Goal: Use online tool/utility: Utilize a website feature to perform a specific function

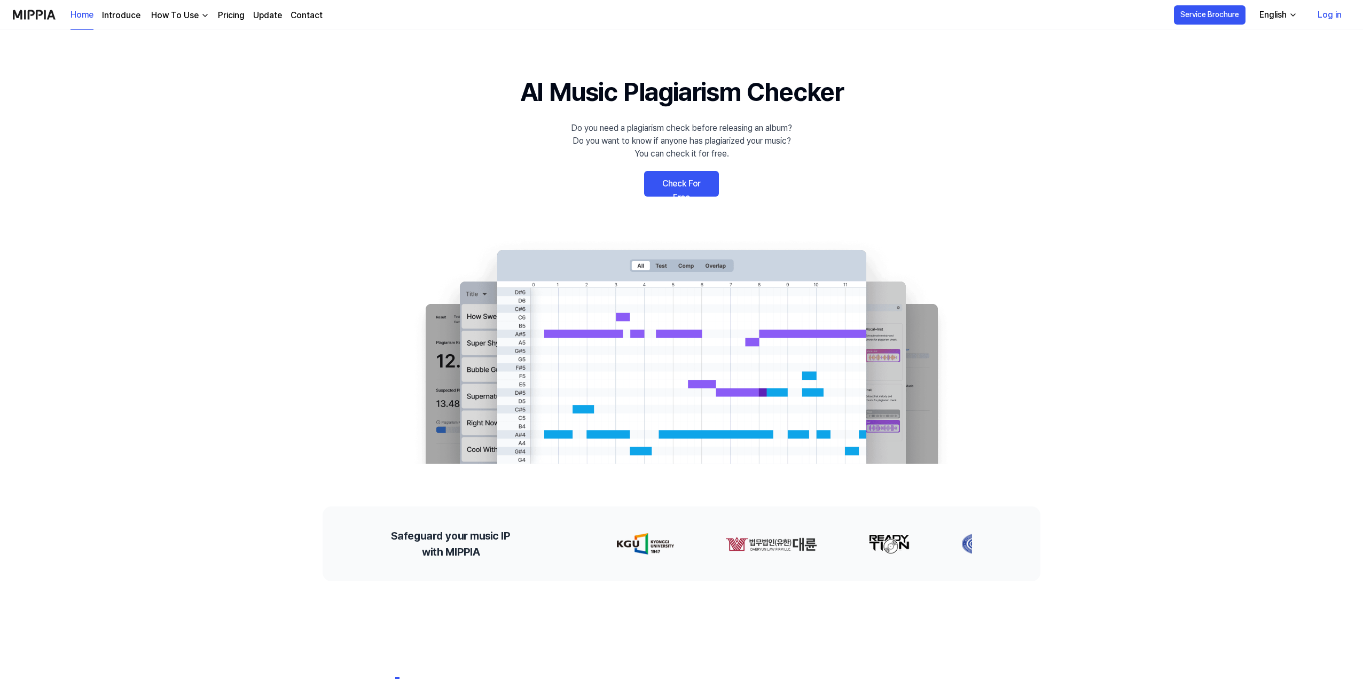
click at [681, 181] on link "Check For Free" at bounding box center [681, 184] width 75 height 26
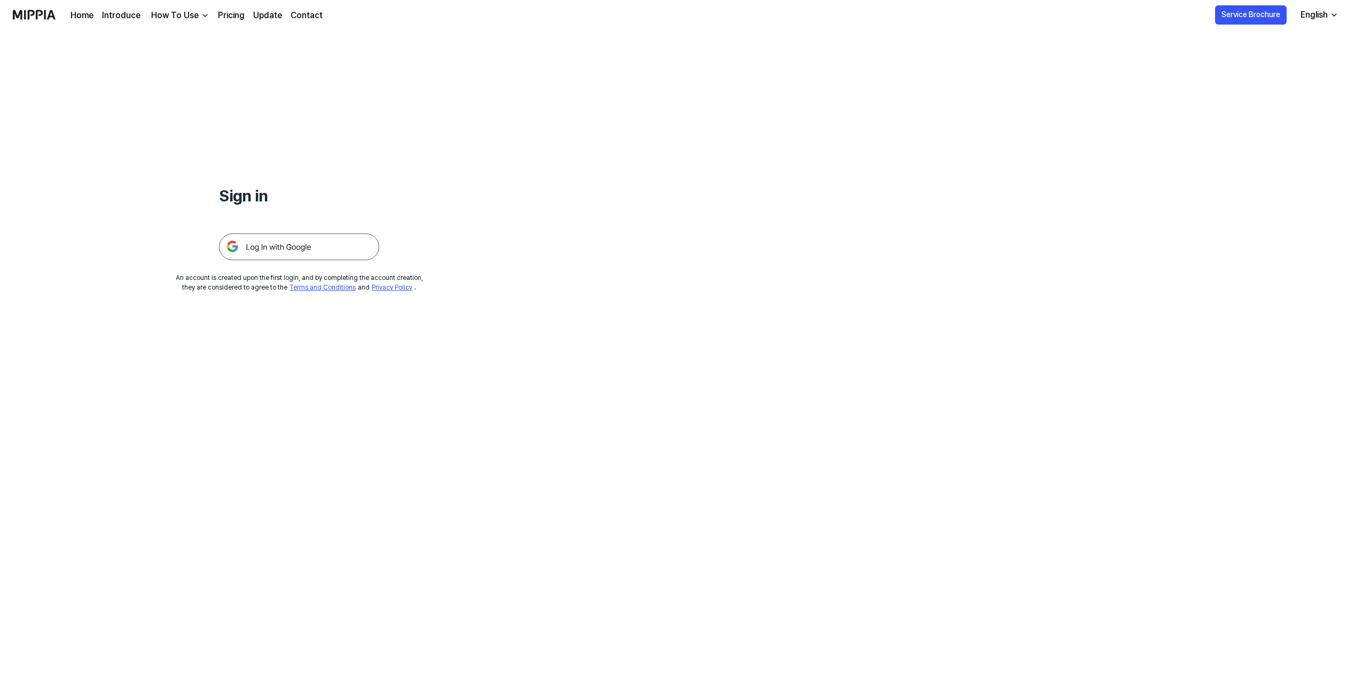
click at [286, 242] on img at bounding box center [299, 246] width 160 height 27
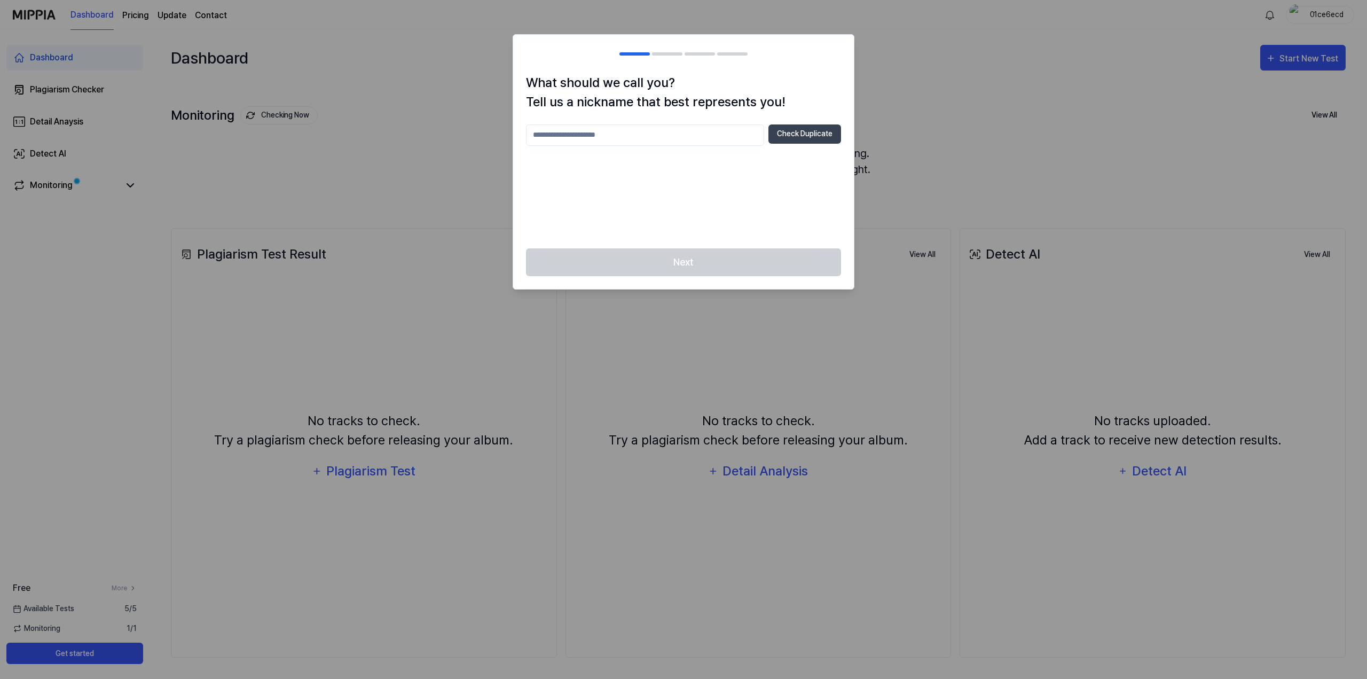
click at [664, 134] on input "text" at bounding box center [645, 134] width 238 height 21
type input "**********"
click at [825, 132] on button "Check Duplicate" at bounding box center [804, 133] width 73 height 19
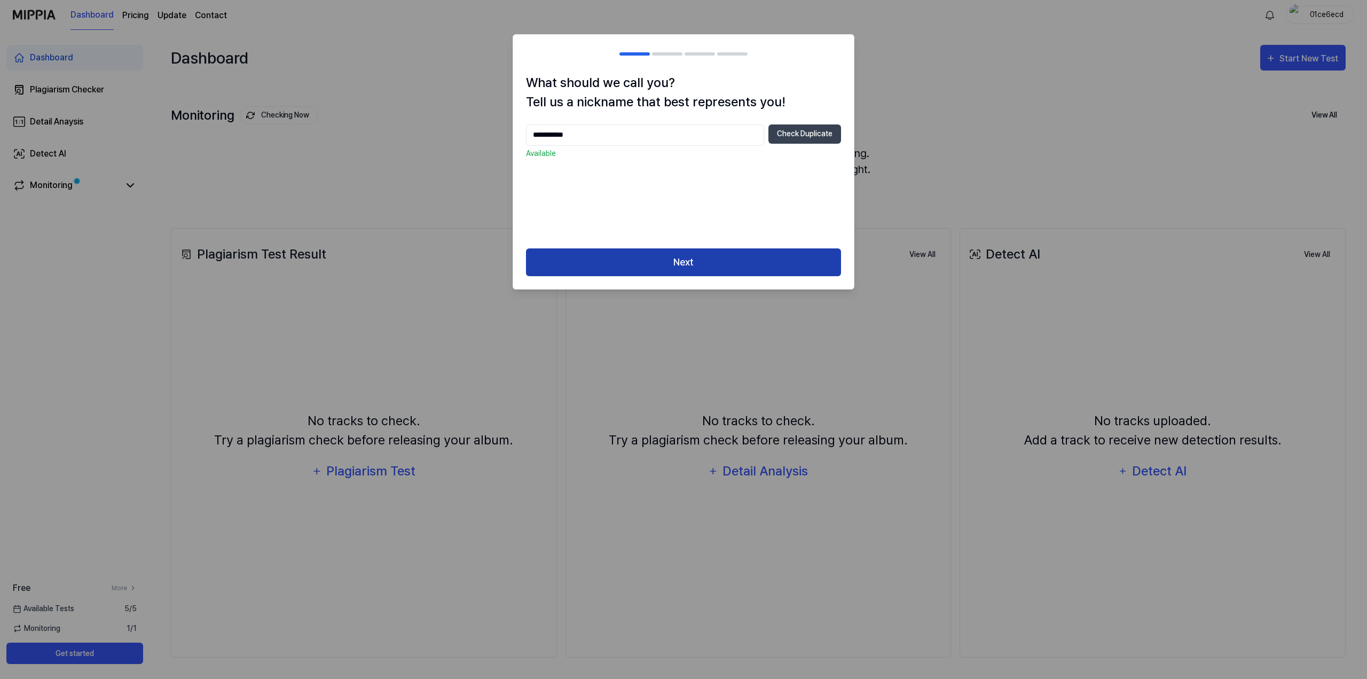
click at [703, 255] on button "Next" at bounding box center [683, 262] width 315 height 28
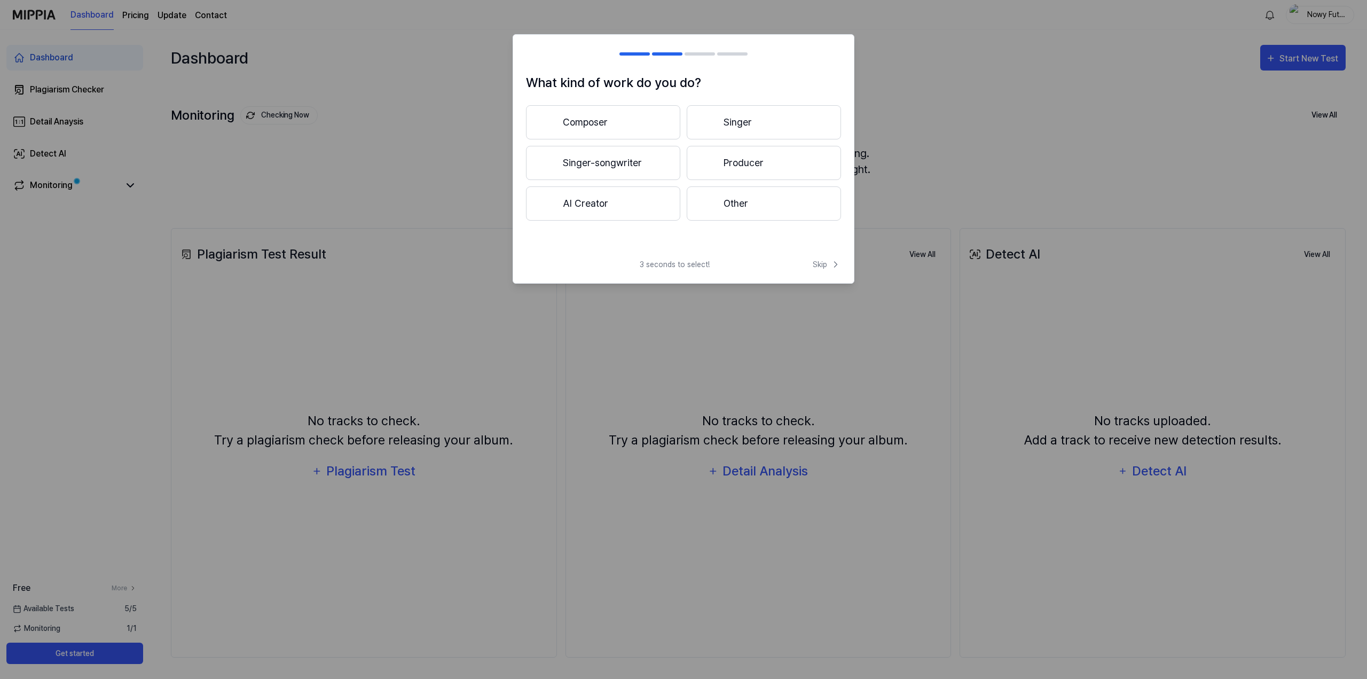
click at [747, 171] on button "Producer" at bounding box center [764, 163] width 154 height 34
click at [725, 174] on button "3 years or more" at bounding box center [764, 163] width 154 height 34
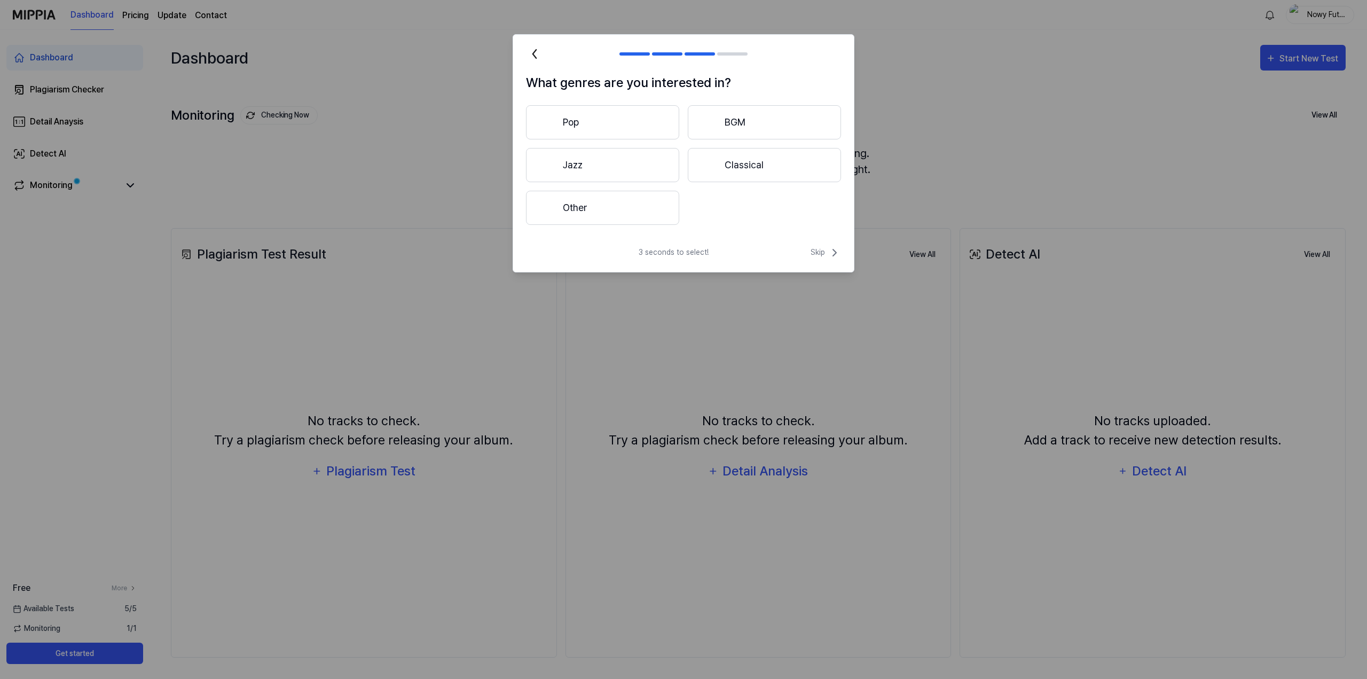
click at [623, 203] on button "Other" at bounding box center [602, 208] width 153 height 34
click at [717, 213] on input "text" at bounding box center [668, 207] width 229 height 17
type input "*"
click at [585, 207] on input "*******" at bounding box center [668, 207] width 229 height 17
type input "*******"
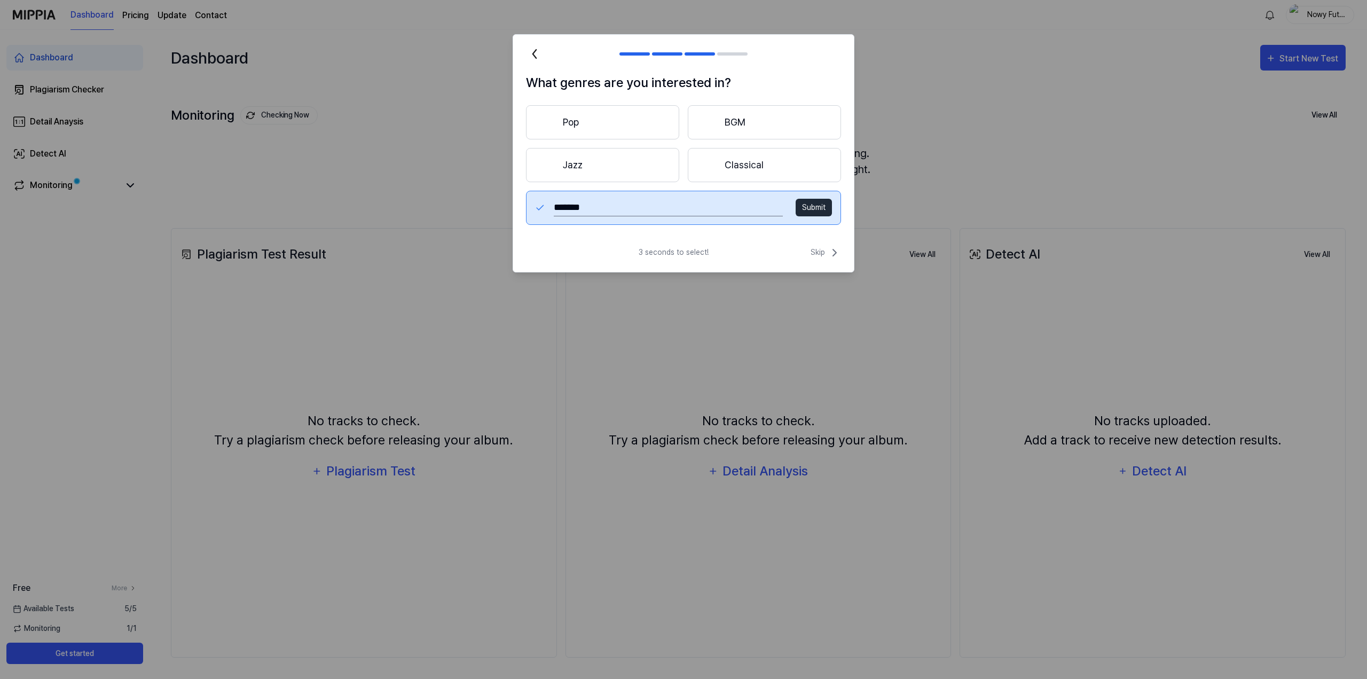
click at [810, 208] on button "Submit" at bounding box center [814, 208] width 36 height 18
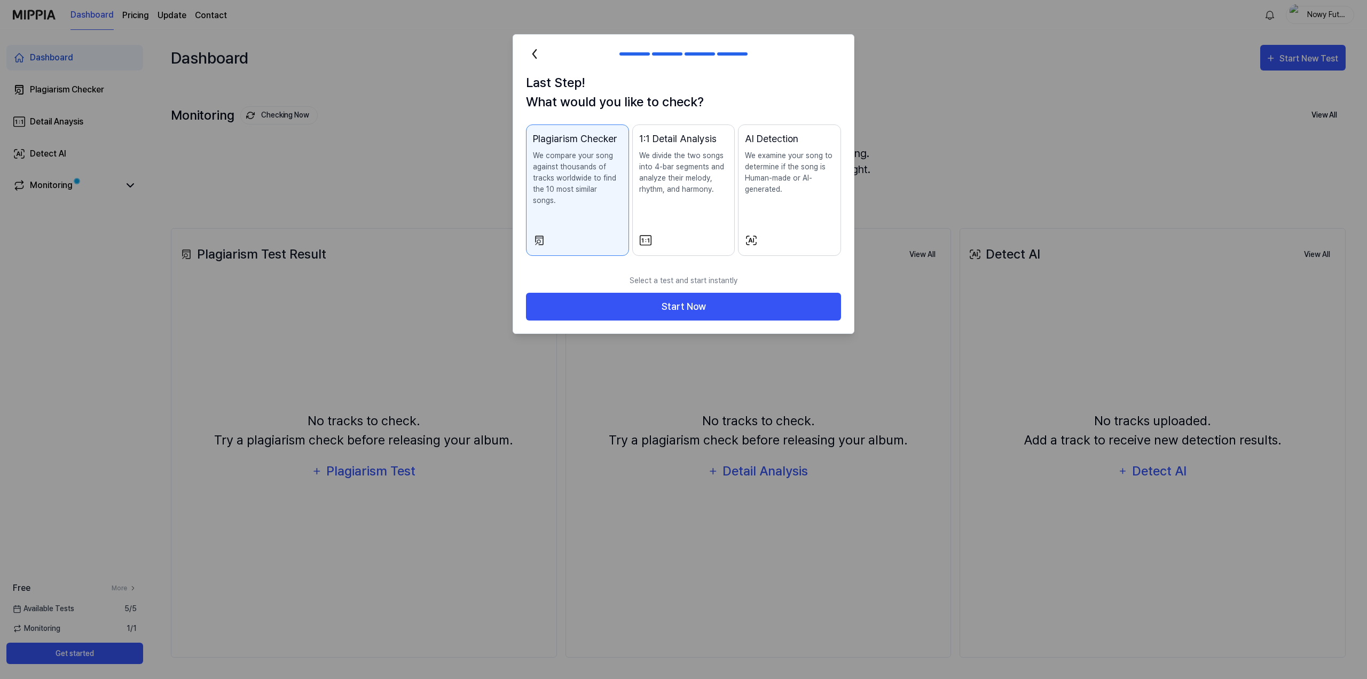
click at [818, 194] on p "We examine your song to determine if the song is Human-made or AI-generated." at bounding box center [789, 172] width 89 height 45
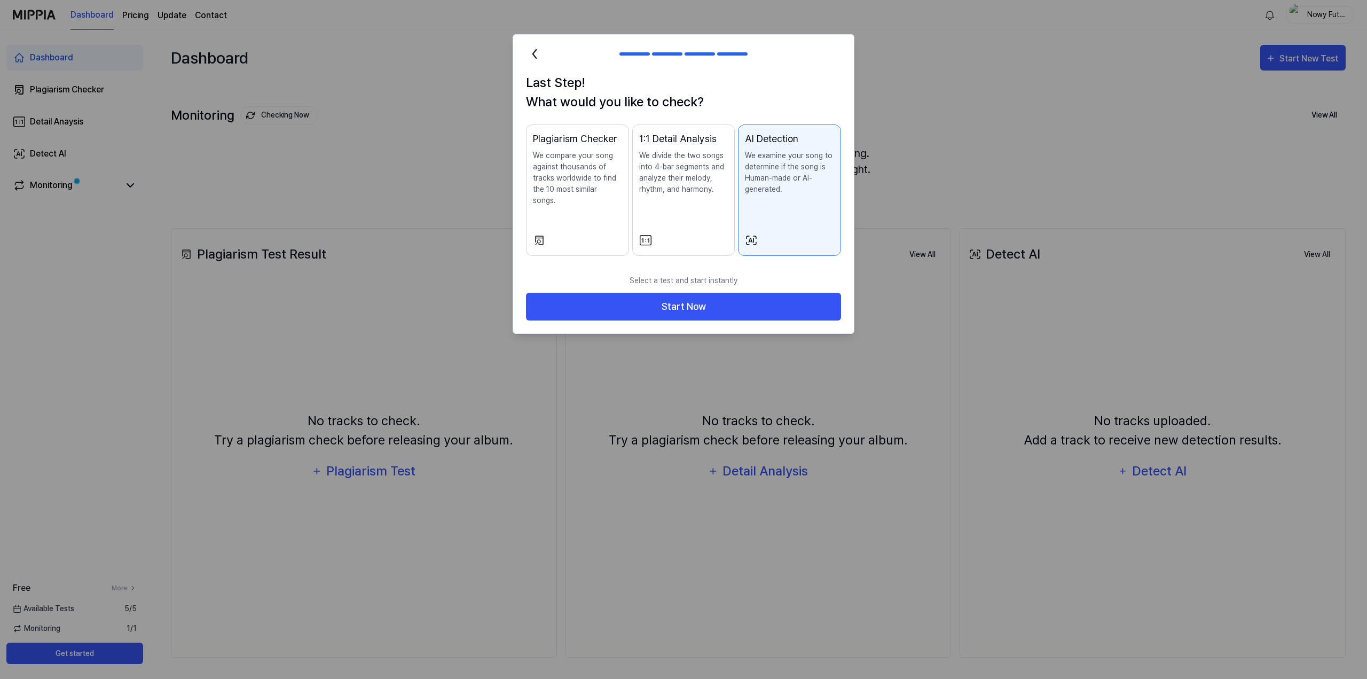
click at [576, 175] on p "We compare your song against thousands of tracks worldwide to find the 10 most …" at bounding box center [577, 178] width 89 height 56
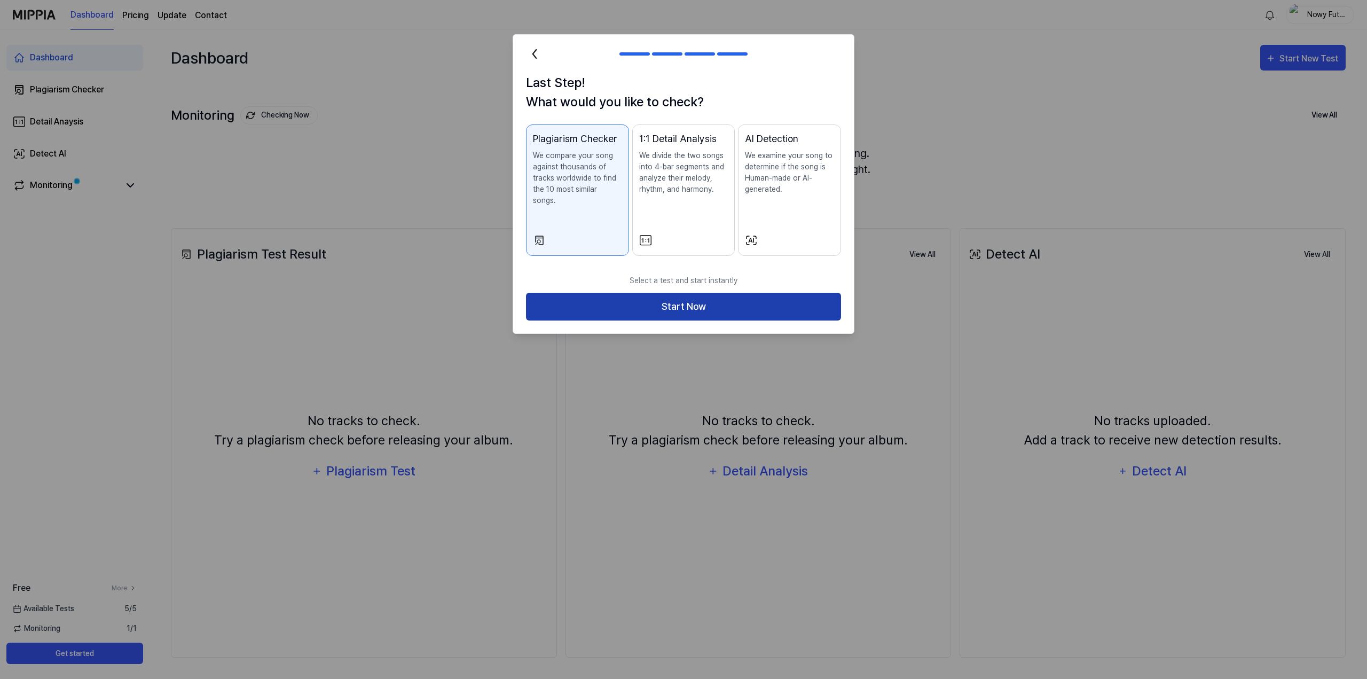
click at [725, 293] on button "Start Now" at bounding box center [683, 307] width 315 height 28
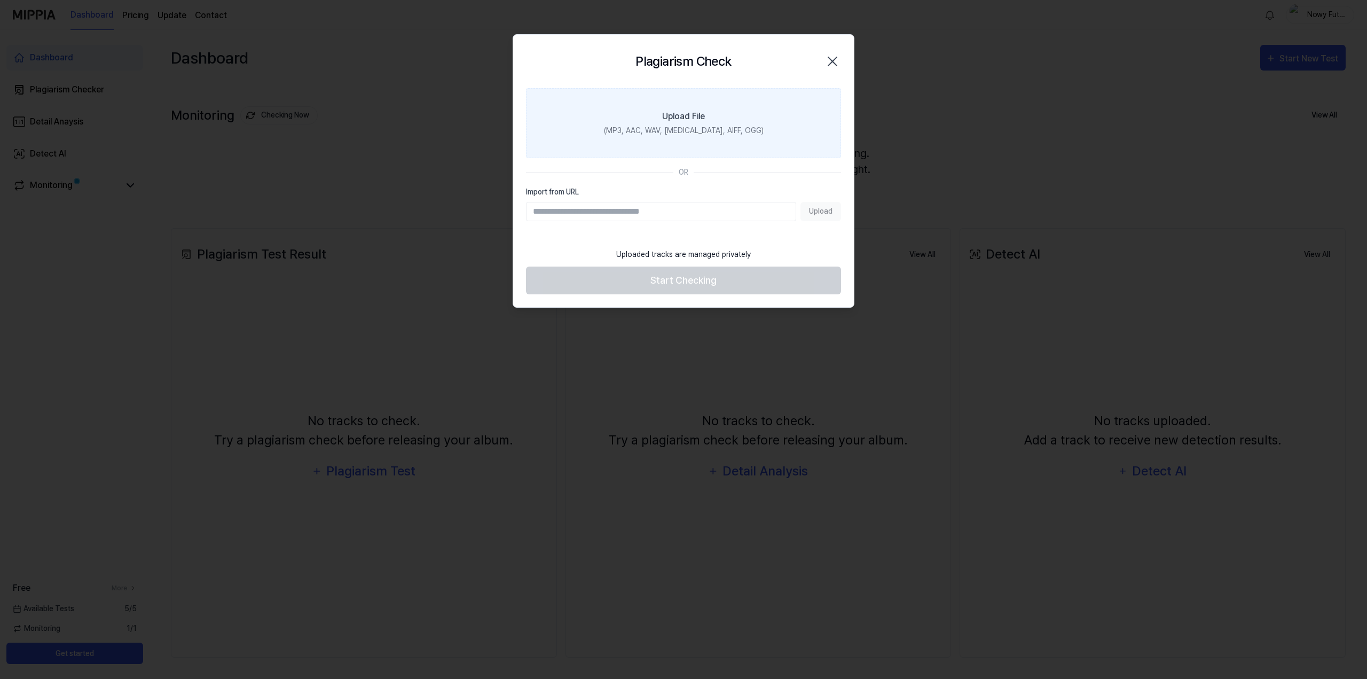
click at [704, 135] on div "(MP3, AAC, WAV, FLAC, AIFF, OGG)" at bounding box center [684, 130] width 160 height 11
click at [0, 0] on input "Upload File (MP3, AAC, WAV, FLAC, AIFF, OGG)" at bounding box center [0, 0] width 0 height 0
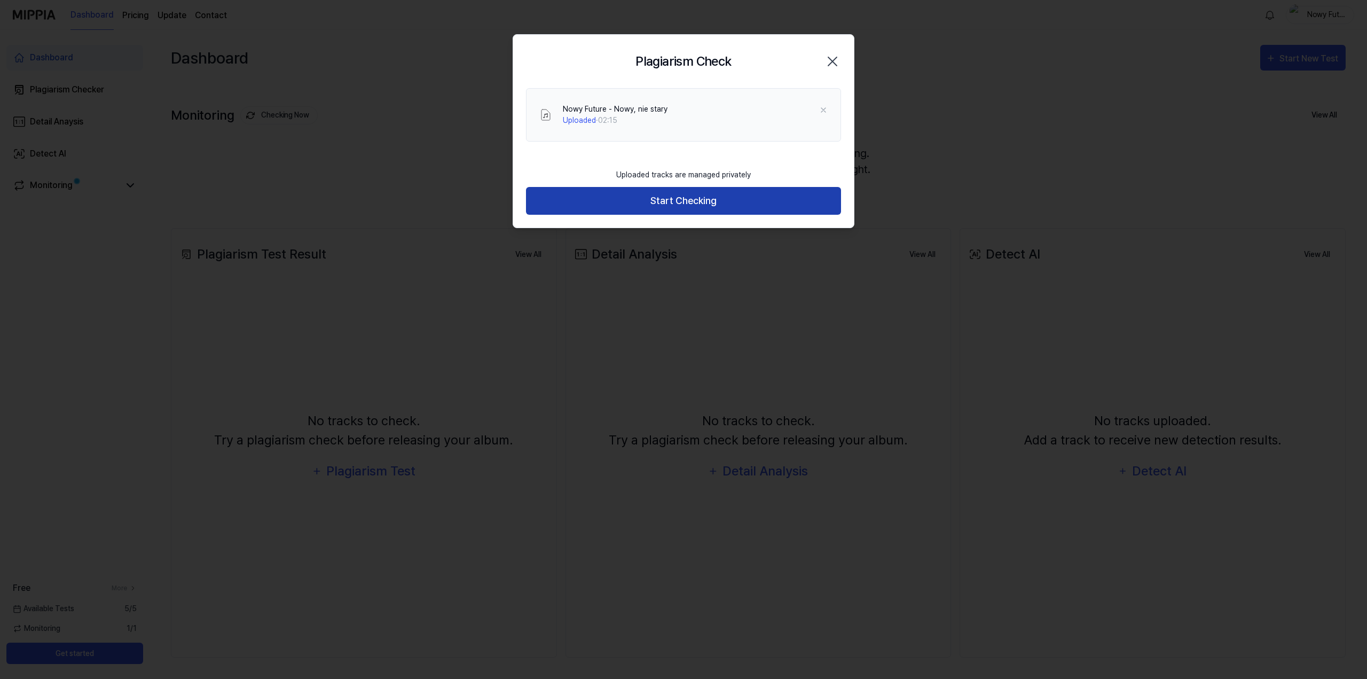
click at [689, 201] on button "Start Checking" at bounding box center [683, 201] width 315 height 28
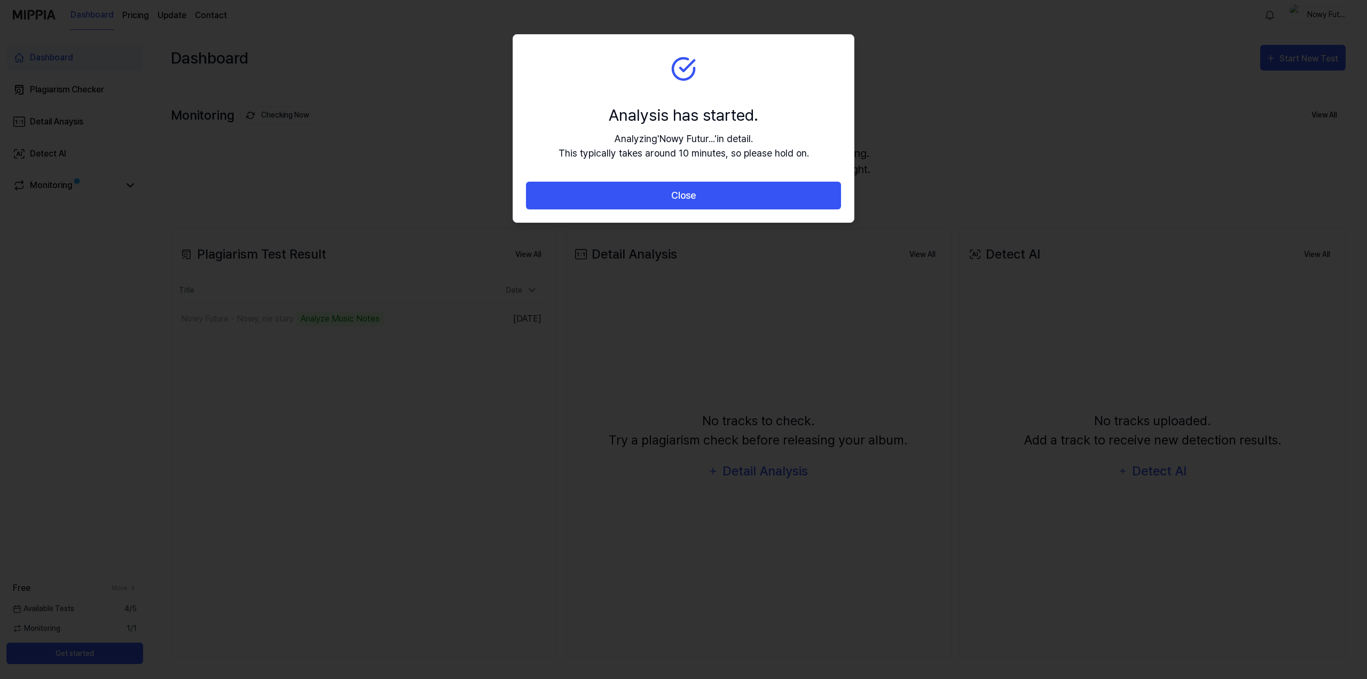
click at [713, 167] on section "Analysis has started. Analyzing ' Nowy Futur... ' in detail. This typically tak…" at bounding box center [683, 108] width 341 height 147
click at [712, 176] on section "Analysis has started. Analyzing ' Nowy Futur... ' in detail. This typically tak…" at bounding box center [683, 108] width 341 height 147
click at [709, 184] on button "Close" at bounding box center [683, 196] width 315 height 28
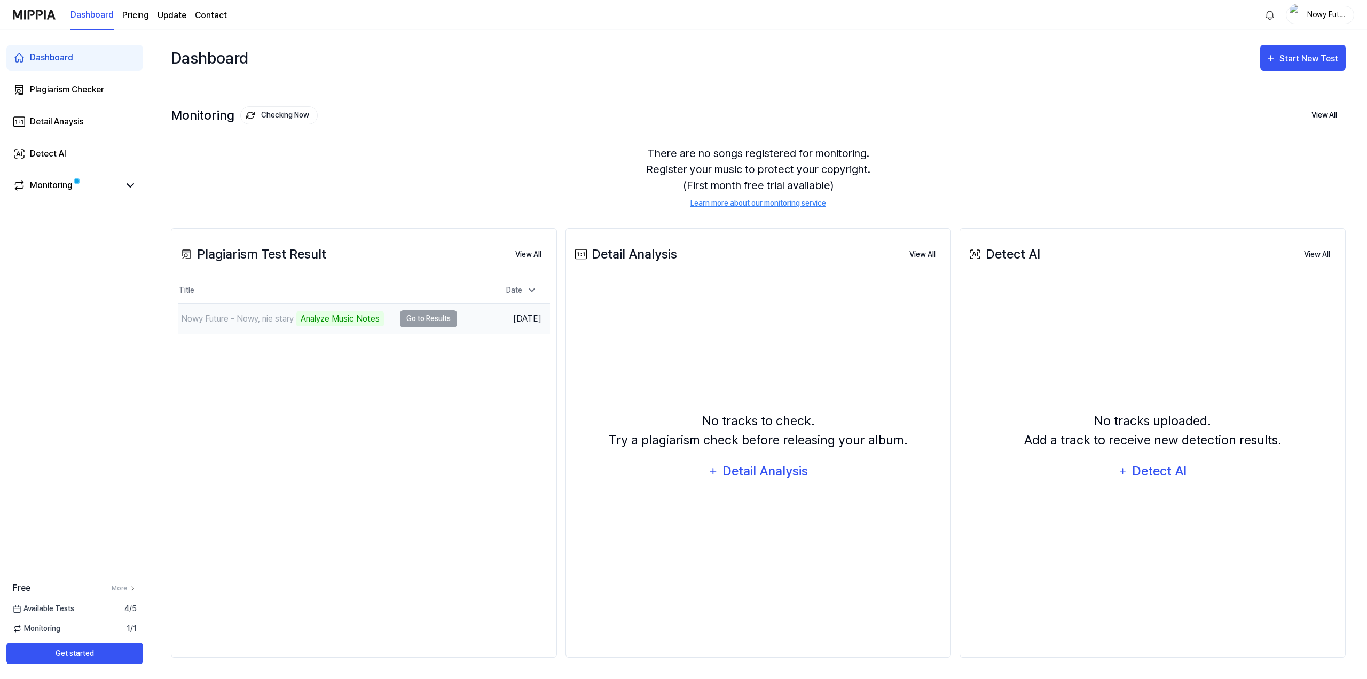
click at [399, 317] on td "Nowy Future - Nowy, nie stary Analyze Music Notes Go to Results" at bounding box center [317, 319] width 279 height 30
click at [411, 317] on td "Nowy Future - Nowy, nie stary Analyze Music Notes Go to Results" at bounding box center [317, 319] width 279 height 30
click at [256, 323] on div "Nowy Future - Nowy, nie stary" at bounding box center [237, 318] width 113 height 13
click at [435, 312] on td "Nowy Future - Nowy, nie stary Analyze Music Notes Go to Results" at bounding box center [317, 319] width 279 height 30
click at [299, 318] on div "Nowy Future - Nowy, nie stary" at bounding box center [286, 319] width 217 height 30
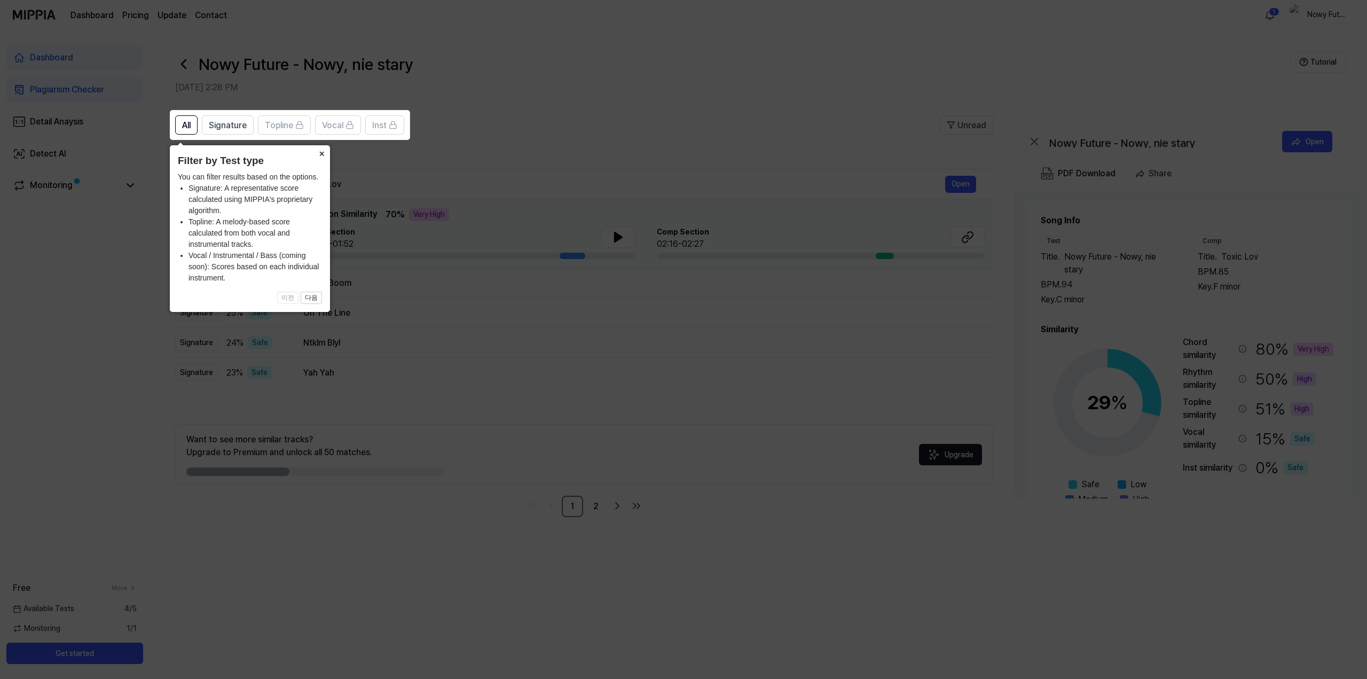
click at [318, 155] on button "×" at bounding box center [321, 152] width 17 height 15
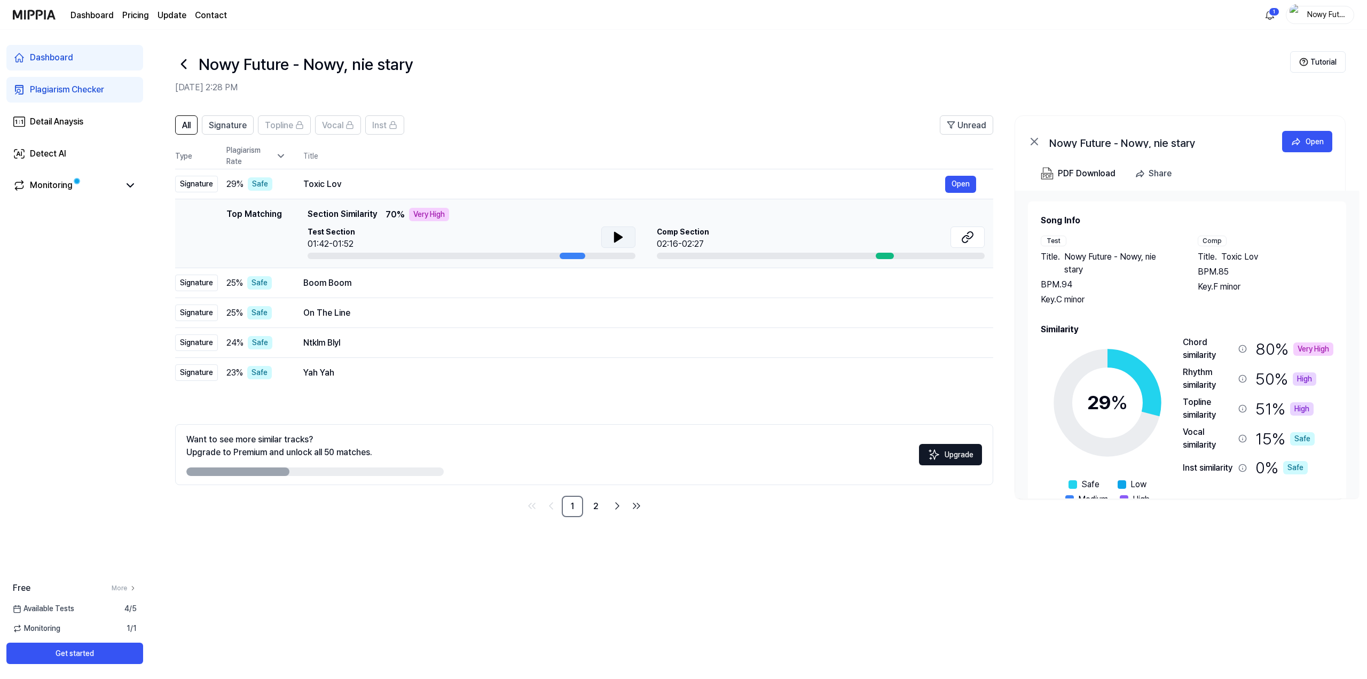
click at [626, 236] on button at bounding box center [618, 236] width 34 height 21
click at [885, 256] on div at bounding box center [885, 256] width 18 height 6
click at [962, 186] on button "Open" at bounding box center [960, 184] width 31 height 17
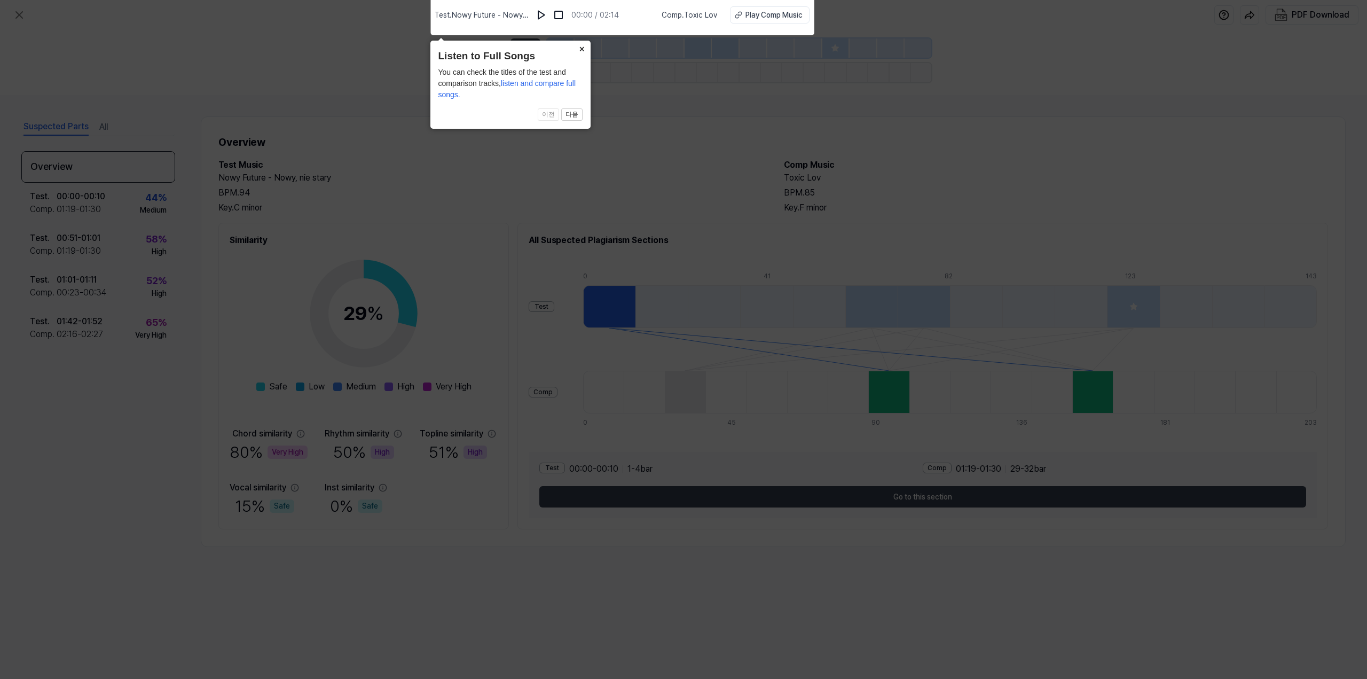
click at [584, 48] on button "×" at bounding box center [582, 48] width 17 height 15
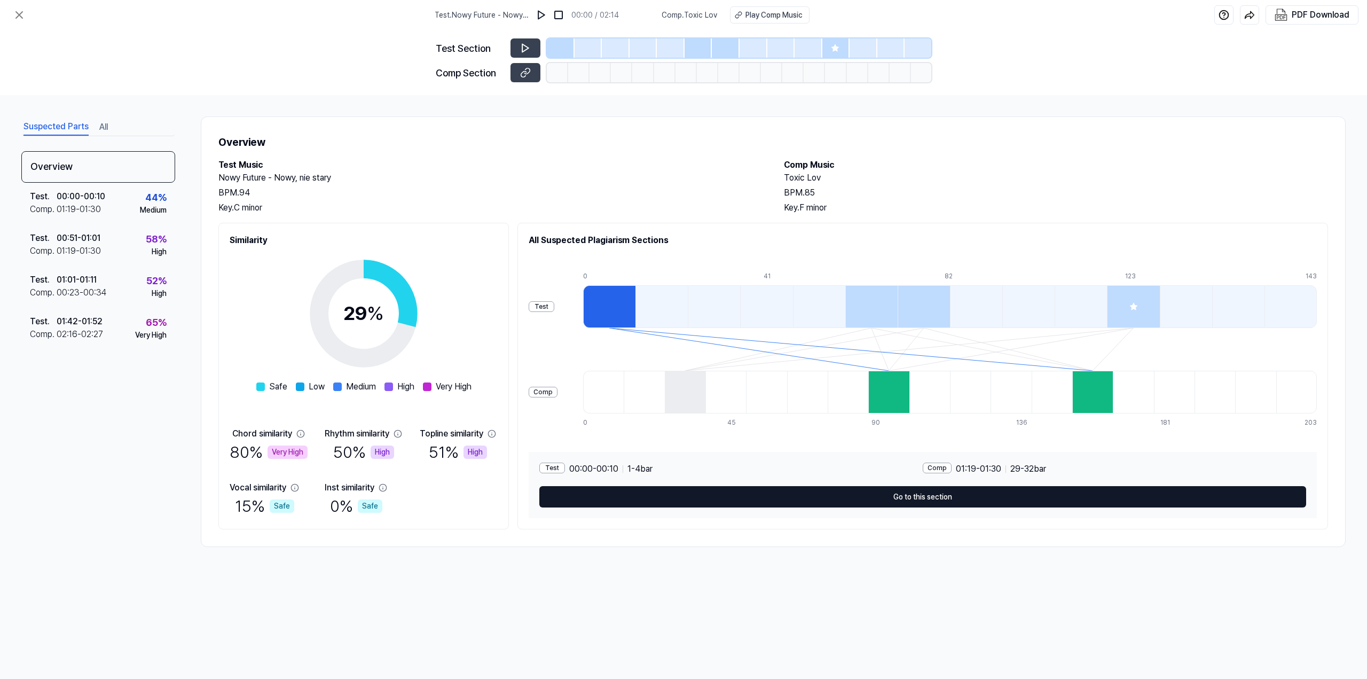
click at [958, 499] on button "Go to this section" at bounding box center [922, 496] width 767 height 21
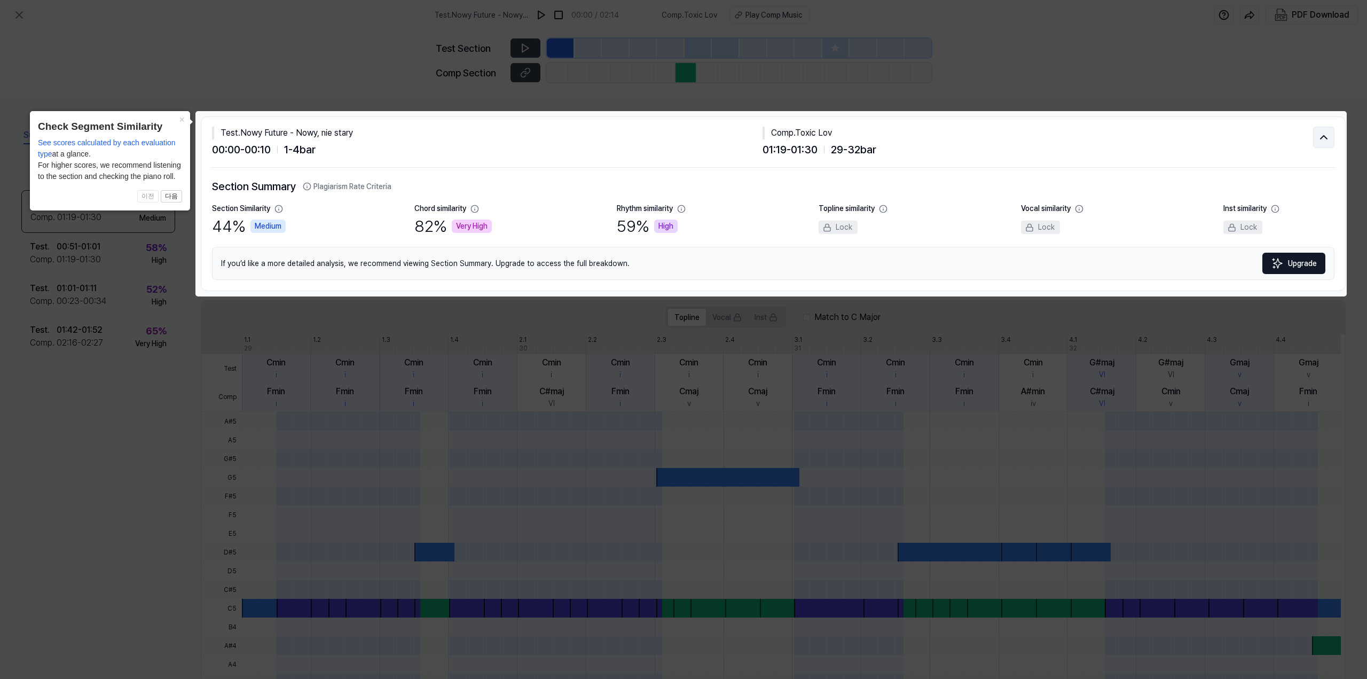
click at [1324, 139] on icon at bounding box center [1323, 137] width 13 height 13
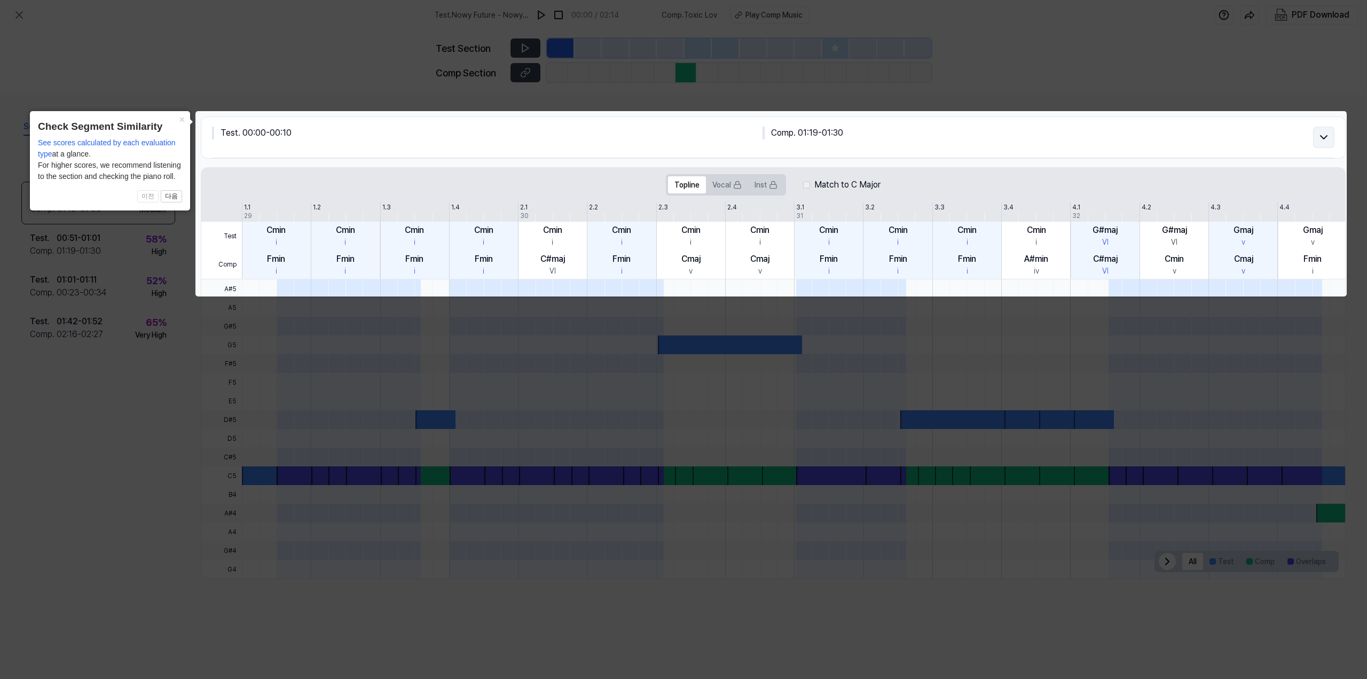
click at [1323, 138] on icon at bounding box center [1324, 137] width 6 height 3
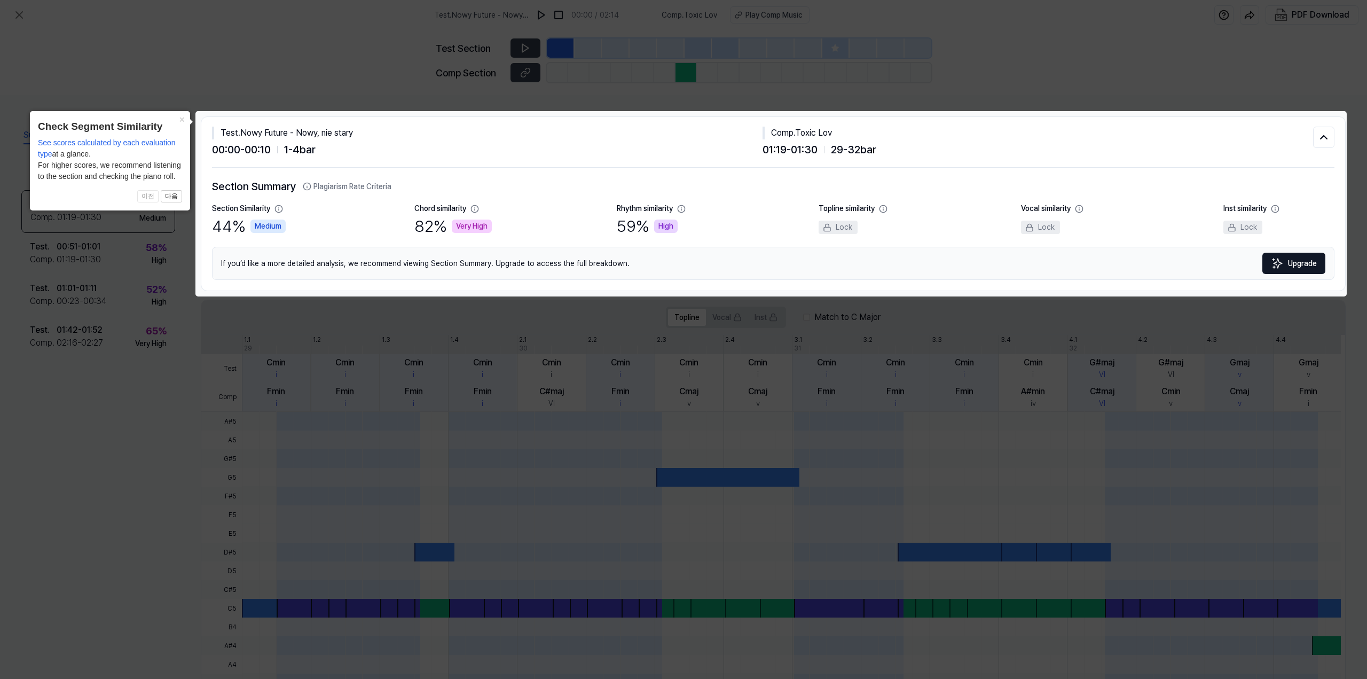
click at [1092, 90] on icon at bounding box center [683, 339] width 1367 height 679
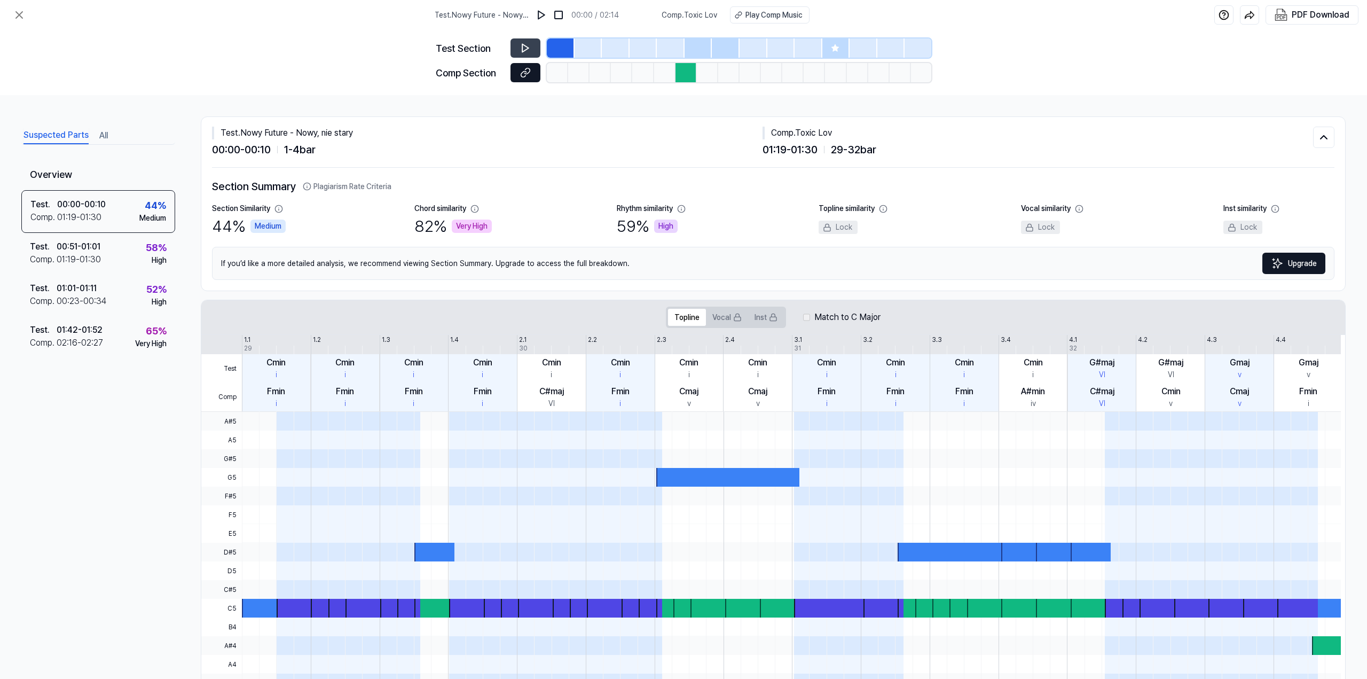
click at [525, 72] on icon at bounding box center [525, 72] width 11 height 11
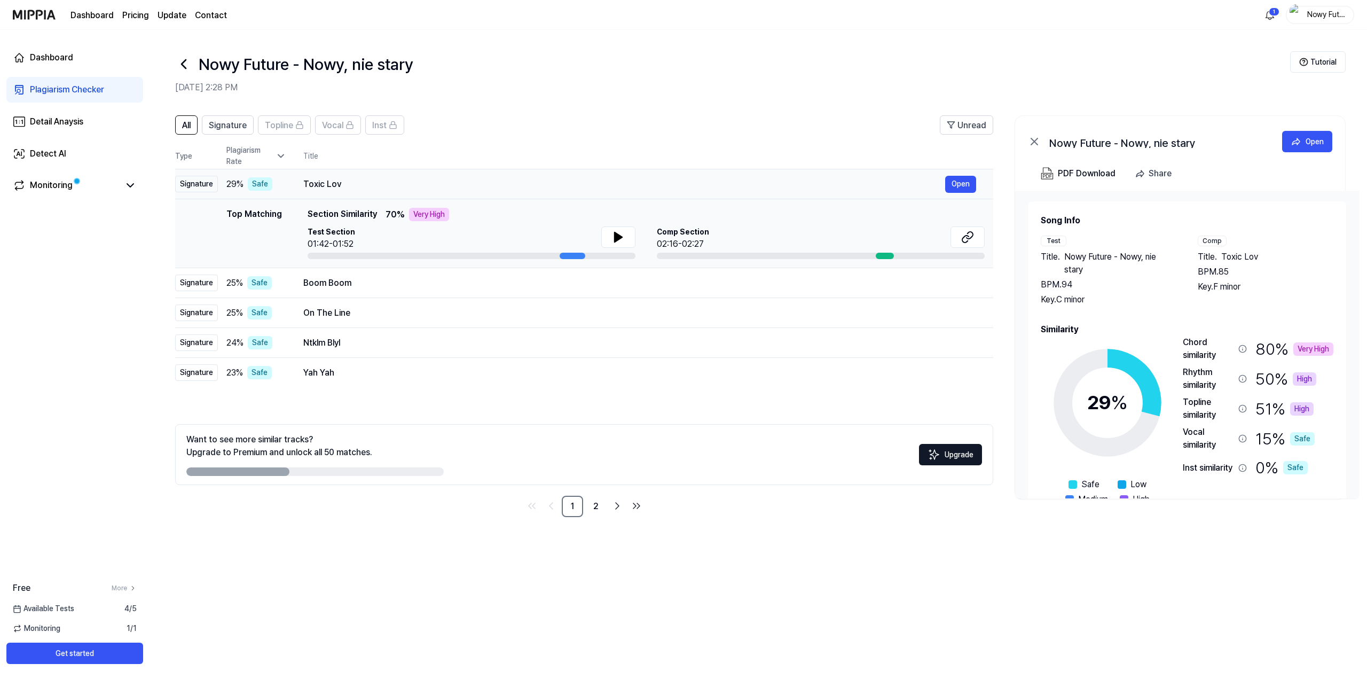
click at [828, 190] on div "Toxic Lov" at bounding box center [624, 184] width 642 height 13
click at [566, 178] on div "Toxic Lov" at bounding box center [624, 184] width 642 height 13
click at [352, 188] on div "Toxic Lov" at bounding box center [624, 184] width 642 height 13
click at [280, 153] on icon at bounding box center [281, 156] width 11 height 11
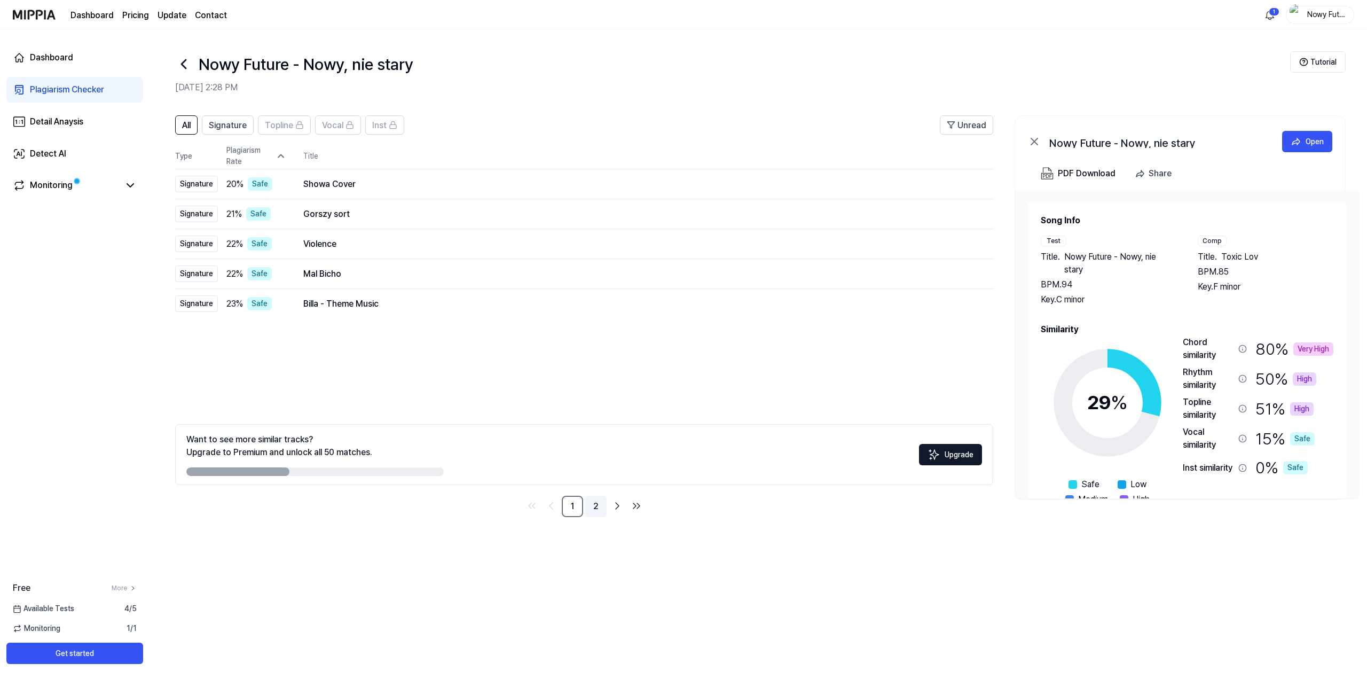
click at [598, 509] on link "2" at bounding box center [595, 506] width 21 height 21
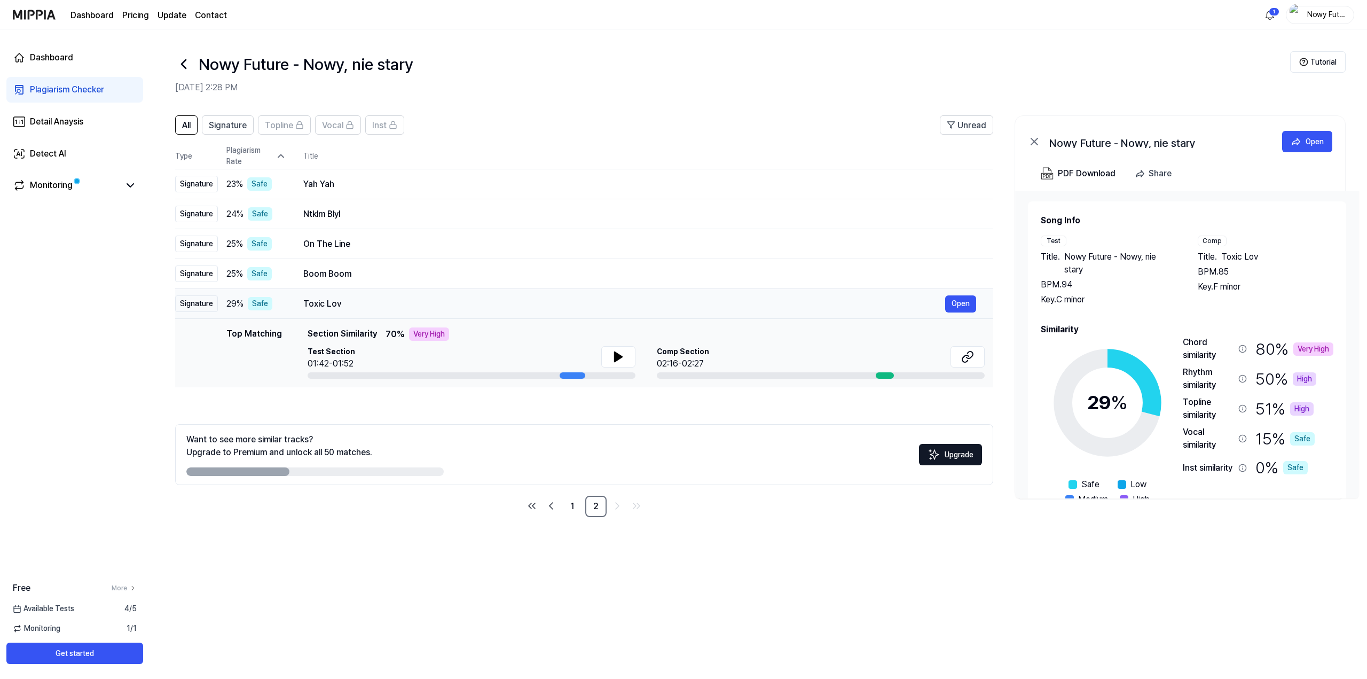
click at [356, 298] on div "Toxic Lov" at bounding box center [624, 303] width 642 height 13
click at [363, 333] on span "Section Similarity" at bounding box center [342, 333] width 69 height 13
click at [579, 507] on link "1" at bounding box center [572, 506] width 21 height 21
